Goal: Complete application form

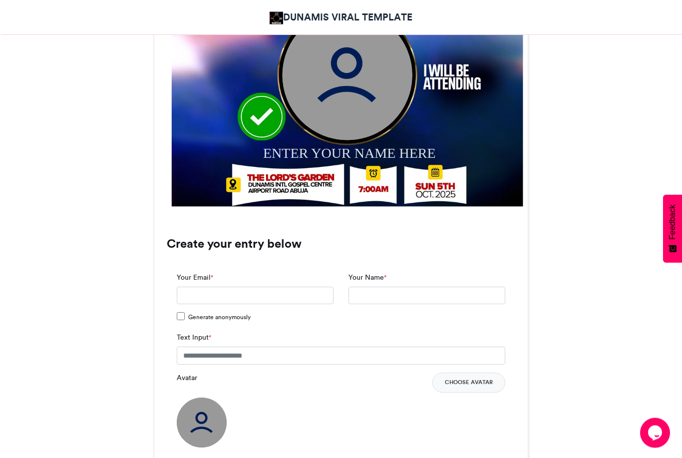
scroll to position [495, 0]
click at [201, 298] on input "Your Email *" at bounding box center [255, 296] width 157 height 18
type input "**********"
click at [372, 295] on input "Your Name *" at bounding box center [426, 296] width 157 height 18
type input "**********"
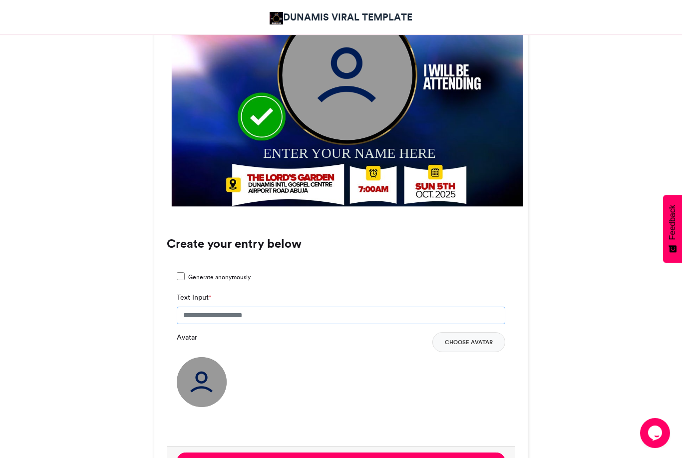
click at [291, 318] on input "Text Input *" at bounding box center [341, 315] width 328 height 18
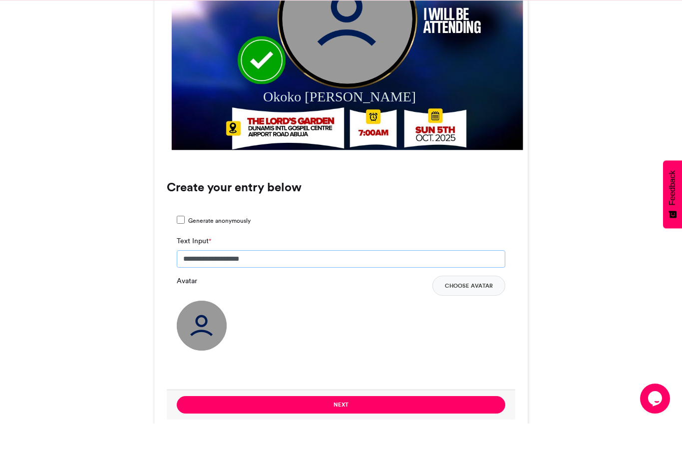
scroll to position [517, 0]
type input "**********"
click at [478, 310] on button "Choose Avatar" at bounding box center [468, 320] width 73 height 20
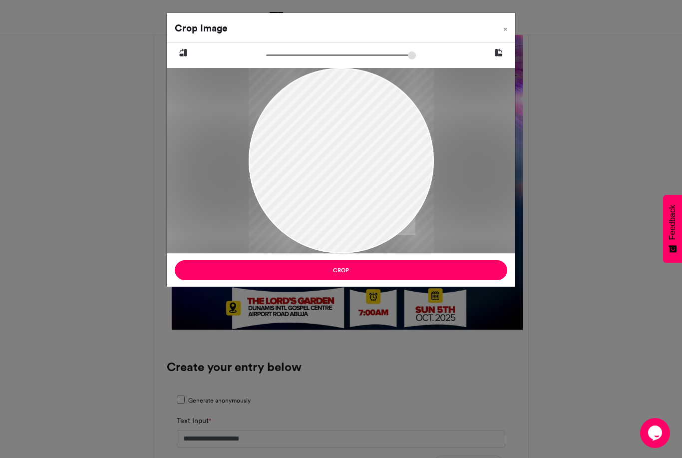
scroll to position [376, 0]
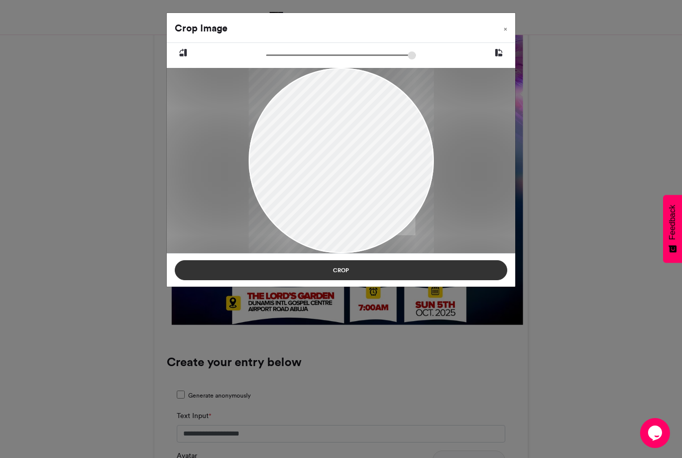
click at [339, 267] on button "Crop" at bounding box center [341, 270] width 332 height 20
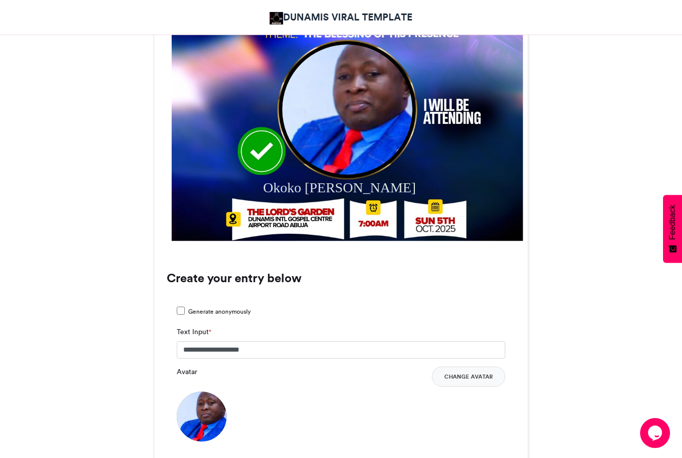
scroll to position [462, 0]
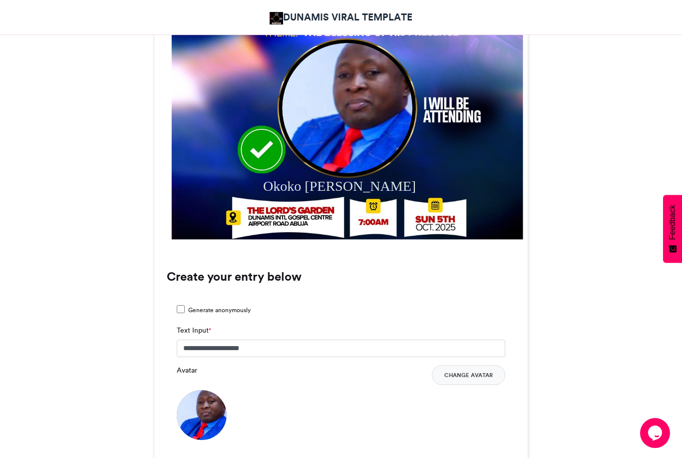
click at [351, 124] on img at bounding box center [347, 107] width 130 height 130
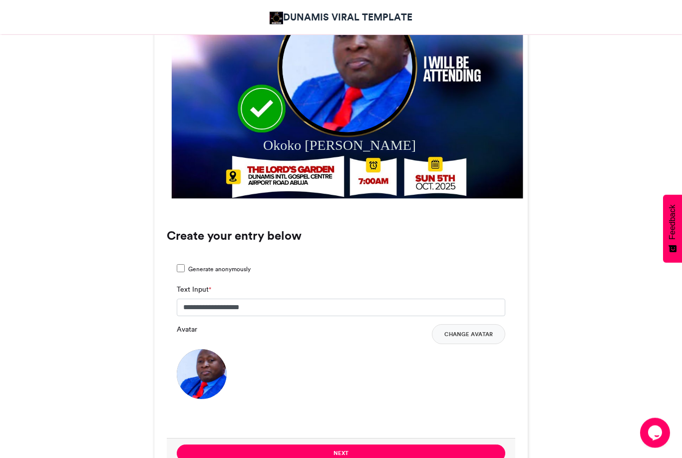
scroll to position [504, 0]
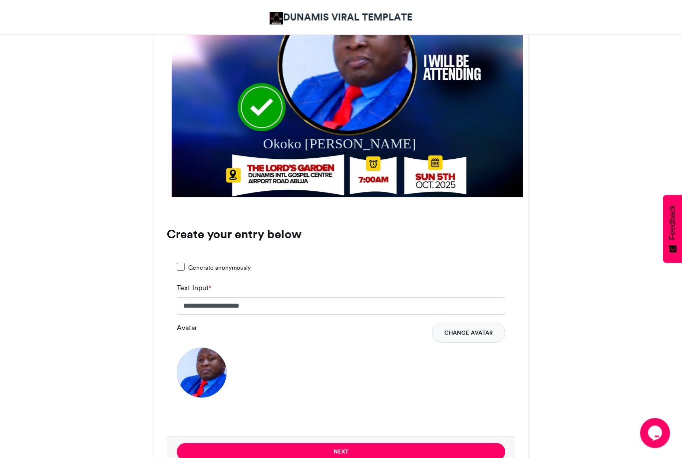
click at [467, 331] on button "Change Avatar" at bounding box center [468, 332] width 73 height 20
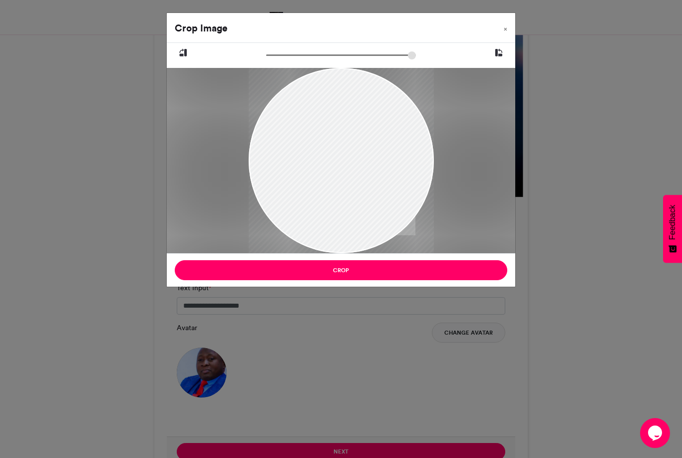
type input "******"
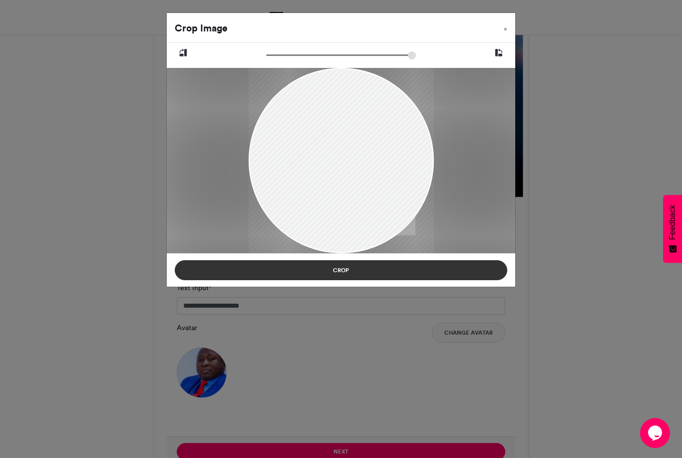
click at [341, 272] on button "Crop" at bounding box center [341, 270] width 332 height 20
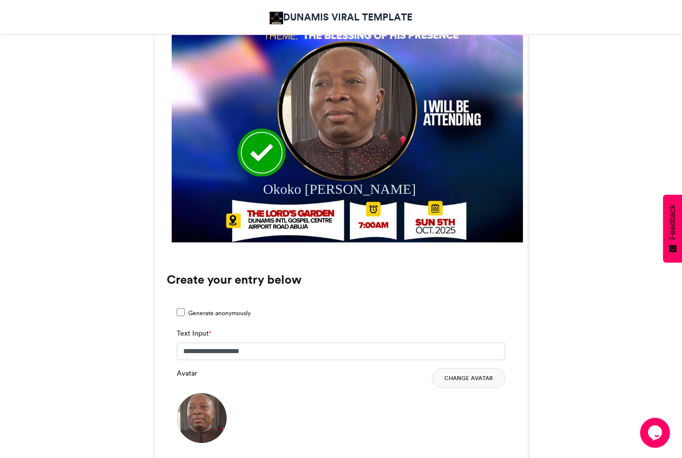
scroll to position [459, 0]
click at [466, 378] on button "Change Avatar" at bounding box center [468, 378] width 73 height 20
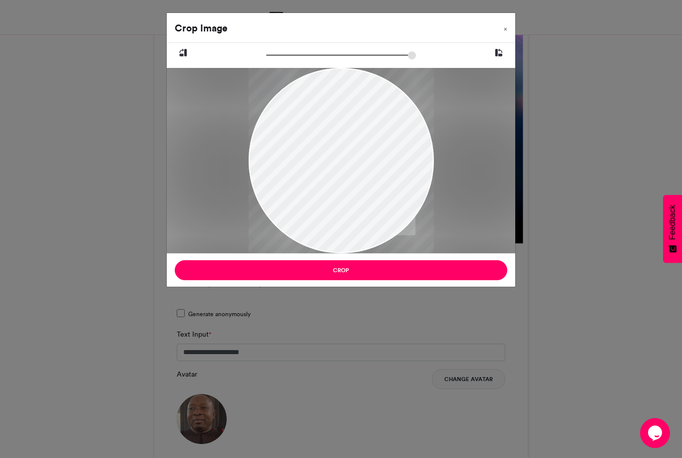
scroll to position [456, 0]
type input "*"
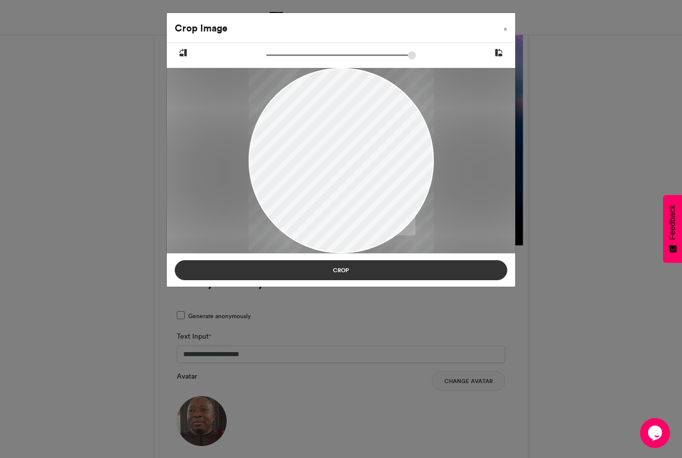
click at [339, 267] on button "Crop" at bounding box center [341, 270] width 332 height 20
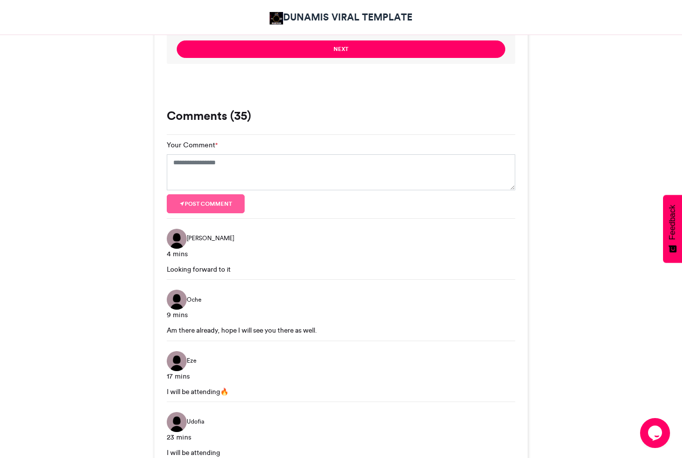
scroll to position [905, 0]
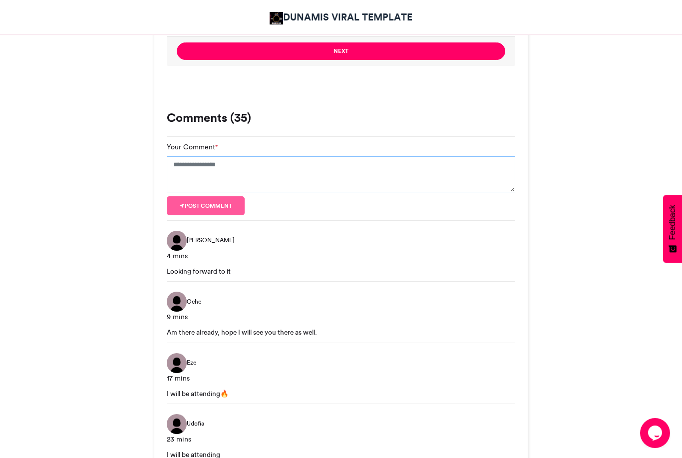
click at [200, 169] on textarea "Your Comment *" at bounding box center [341, 174] width 348 height 36
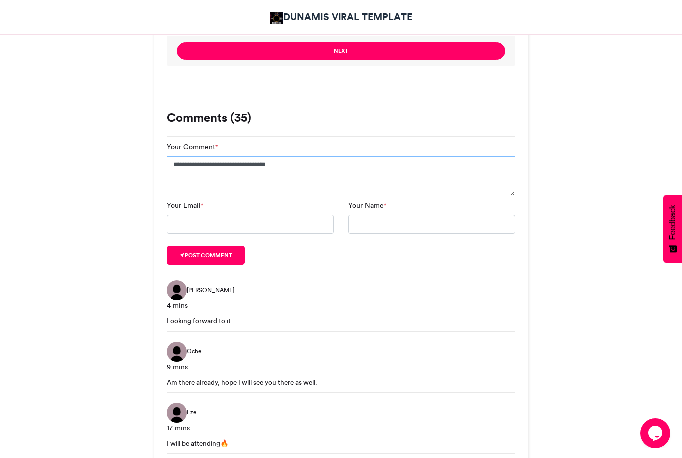
type textarea "**********"
click at [207, 222] on input "Your Email *" at bounding box center [250, 224] width 167 height 19
click at [411, 208] on div "Your Name *" at bounding box center [432, 216] width 182 height 33
click at [238, 229] on input "**********" at bounding box center [250, 224] width 167 height 19
type input "*"
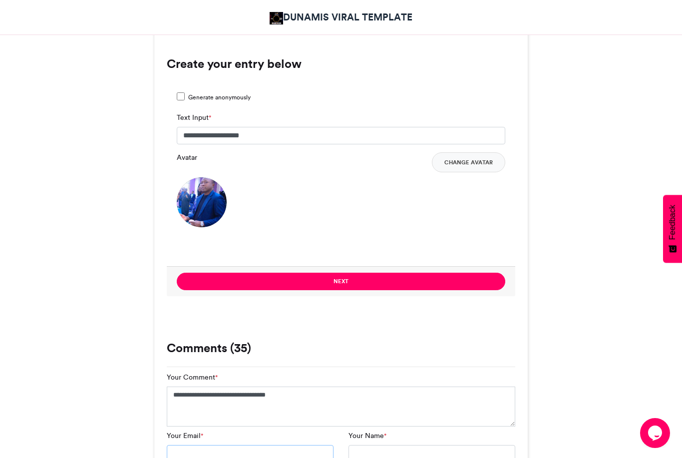
scroll to position [674, 0]
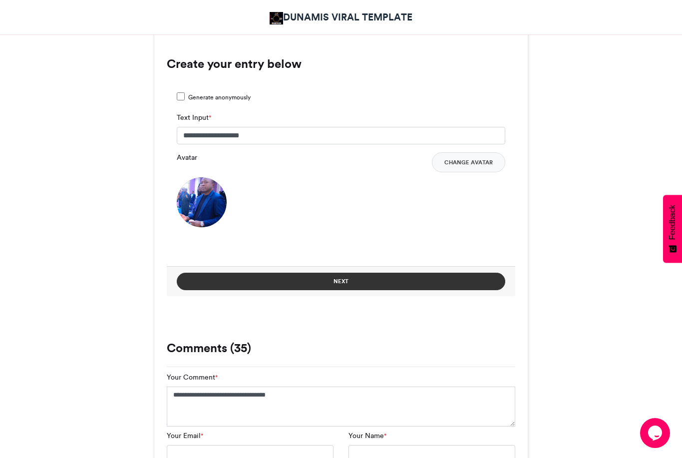
click at [339, 279] on button "Next" at bounding box center [341, 281] width 328 height 17
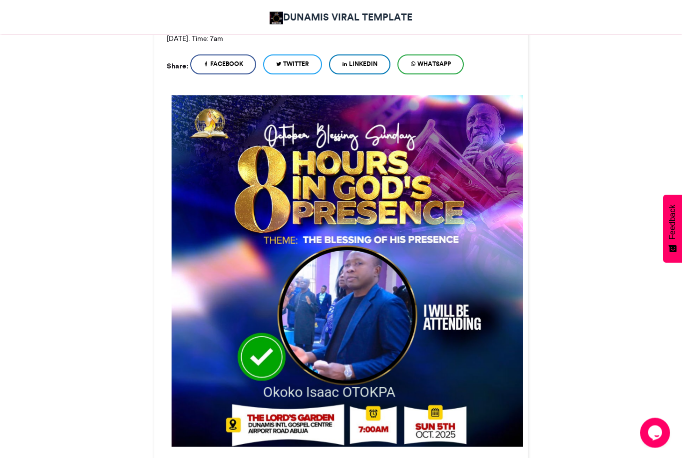
scroll to position [255, 0]
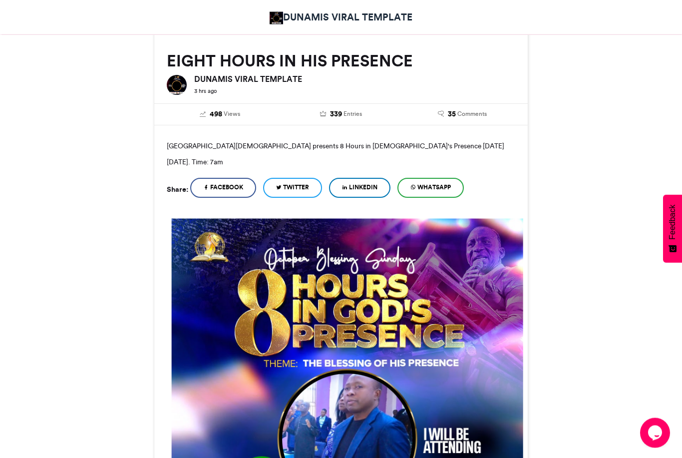
scroll to position [131, 0]
click at [239, 180] on link "Facebook" at bounding box center [223, 188] width 66 height 20
